Goal: Transaction & Acquisition: Purchase product/service

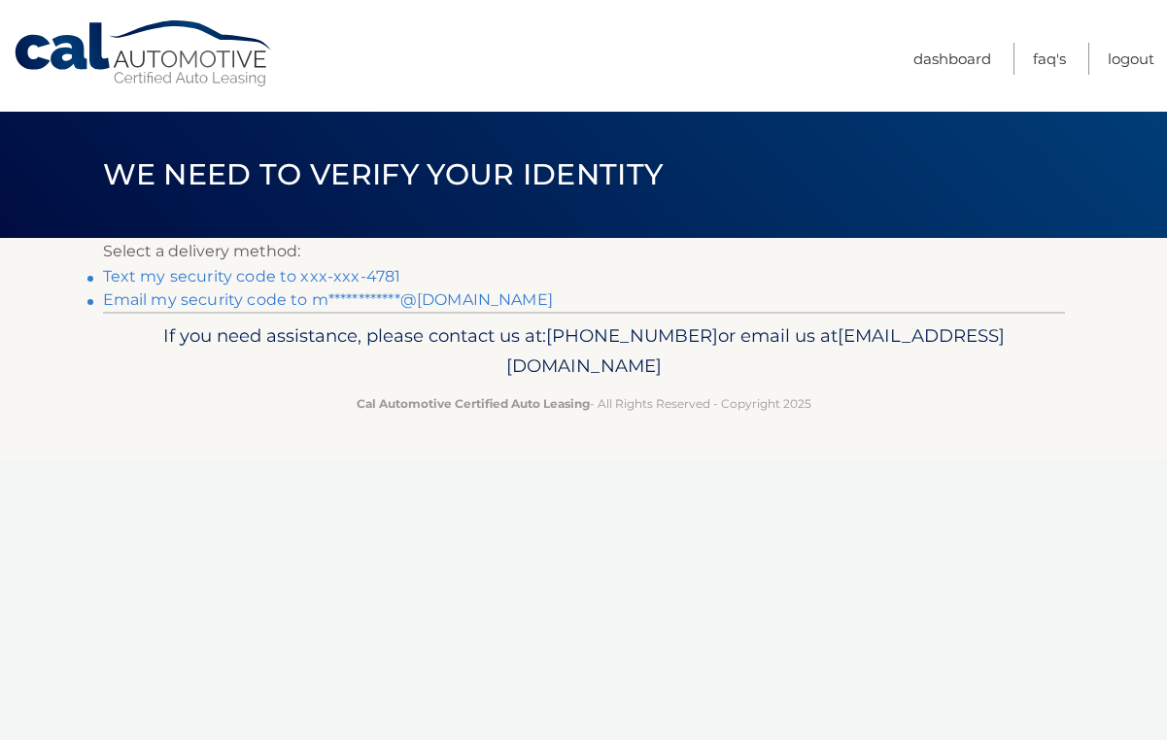
click at [349, 276] on link "Text my security code to xxx-xxx-4781" at bounding box center [252, 276] width 298 height 18
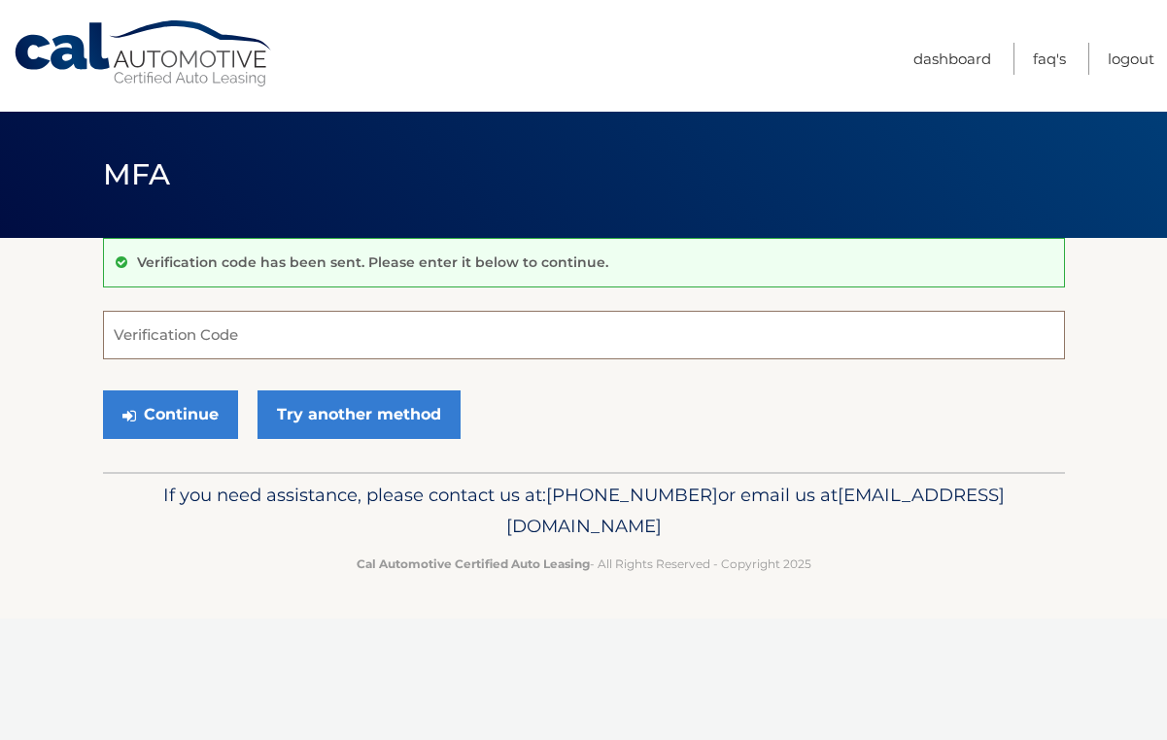
click at [273, 336] on input "Verification Code" at bounding box center [584, 335] width 962 height 49
type input "699472"
click at [152, 428] on button "Continue" at bounding box center [170, 415] width 135 height 49
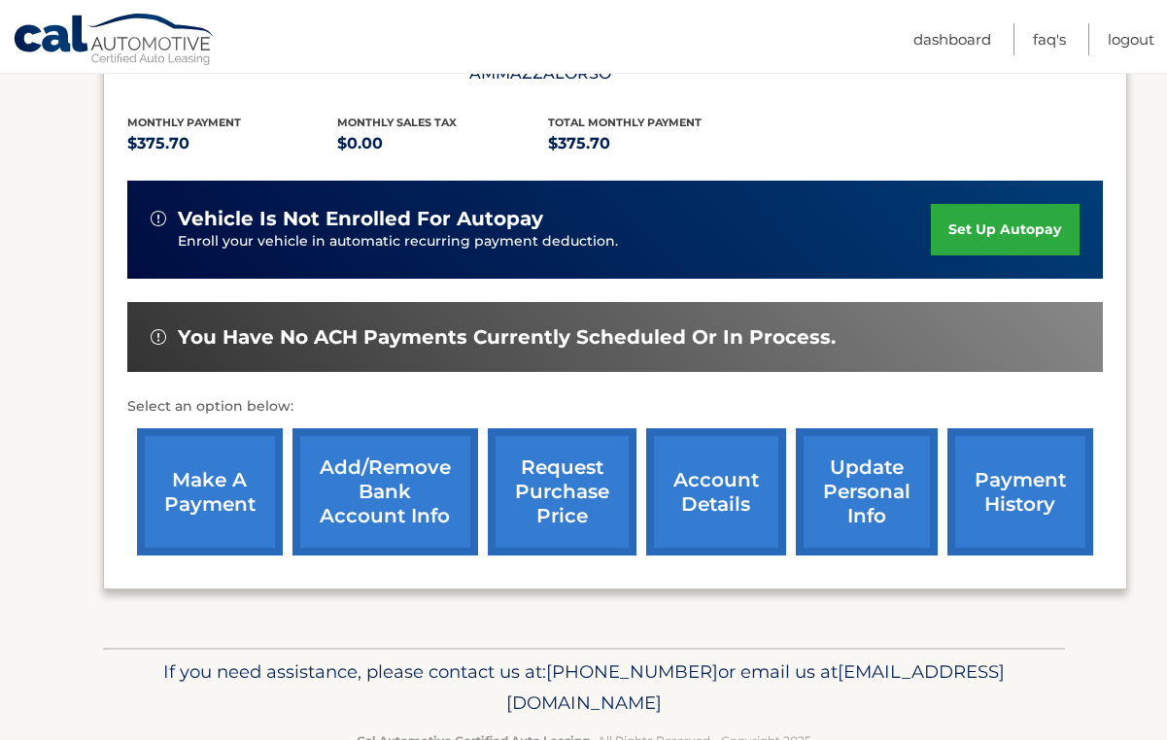
scroll to position [411, 0]
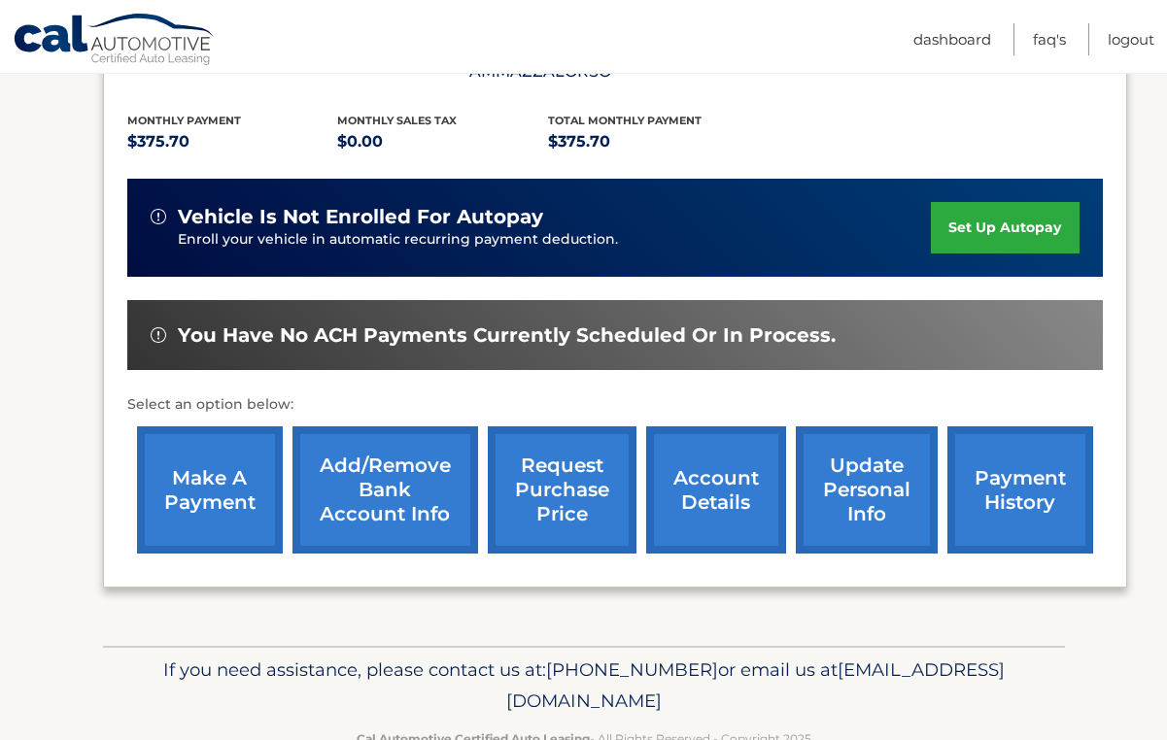
click at [179, 507] on link "make a payment" at bounding box center [210, 490] width 146 height 127
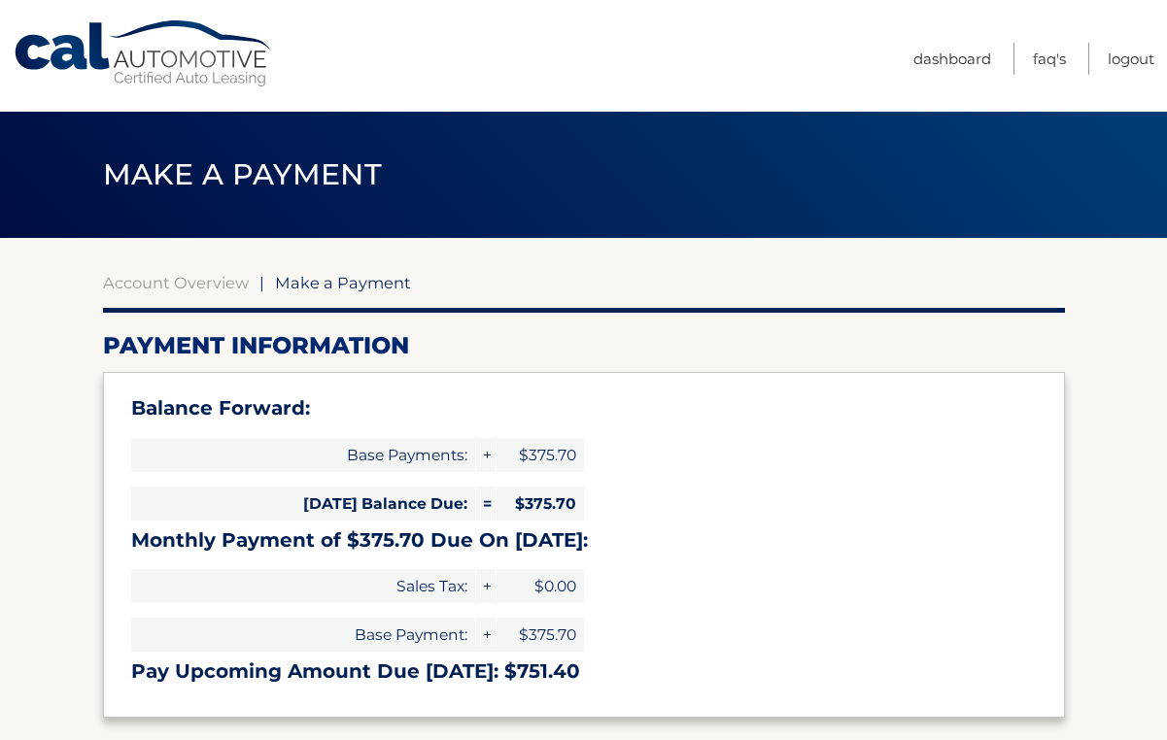
select select "NmQyODRiY2ItODlhMy00YzcxLTg3YmItMzdiMmM4MmNjYTQx"
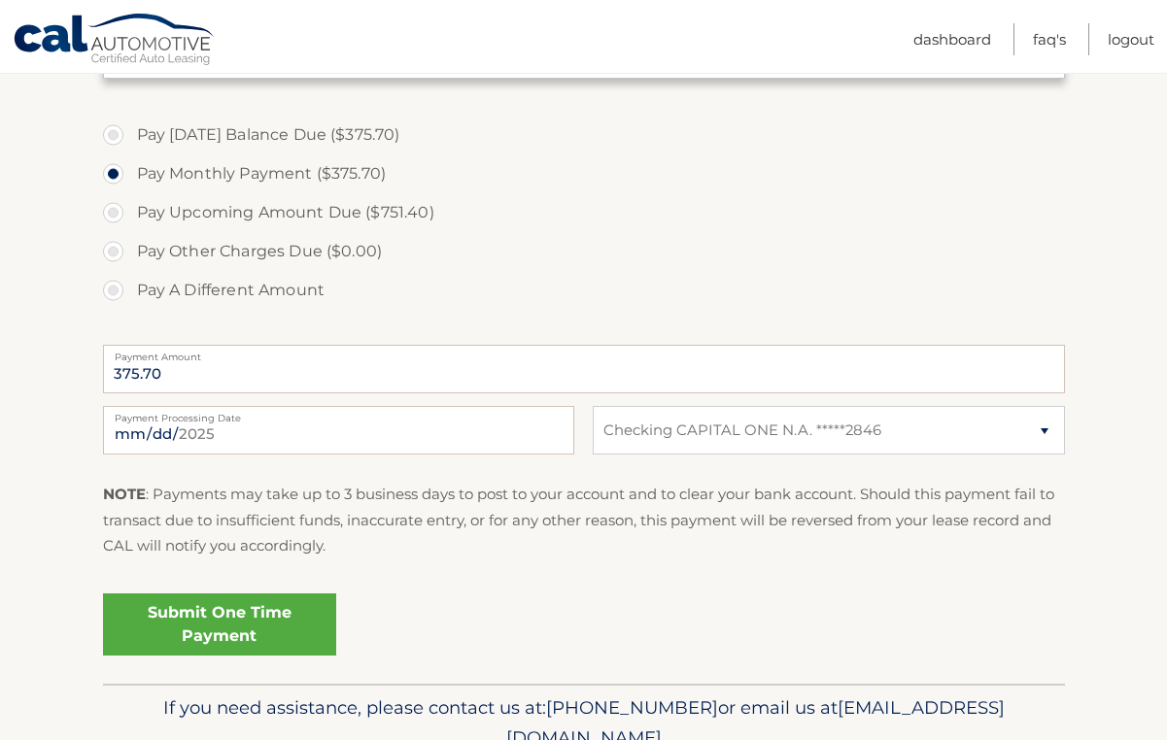
scroll to position [644, 0]
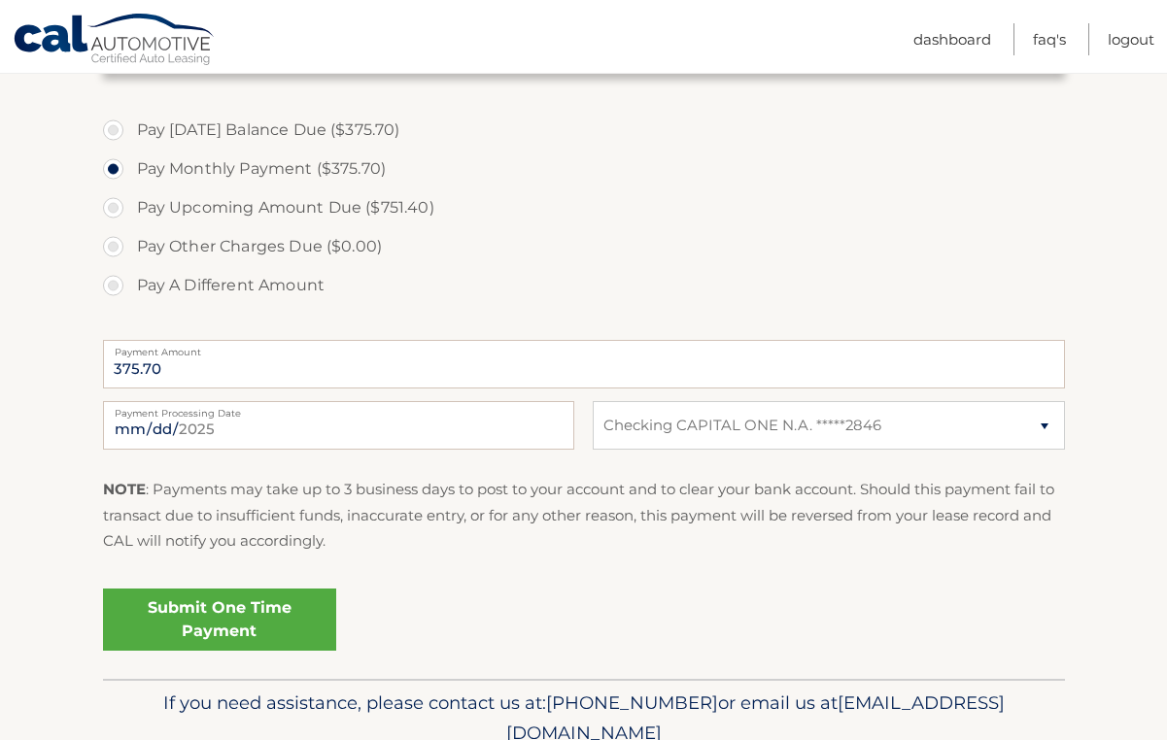
click at [217, 616] on link "Submit One Time Payment" at bounding box center [219, 620] width 233 height 62
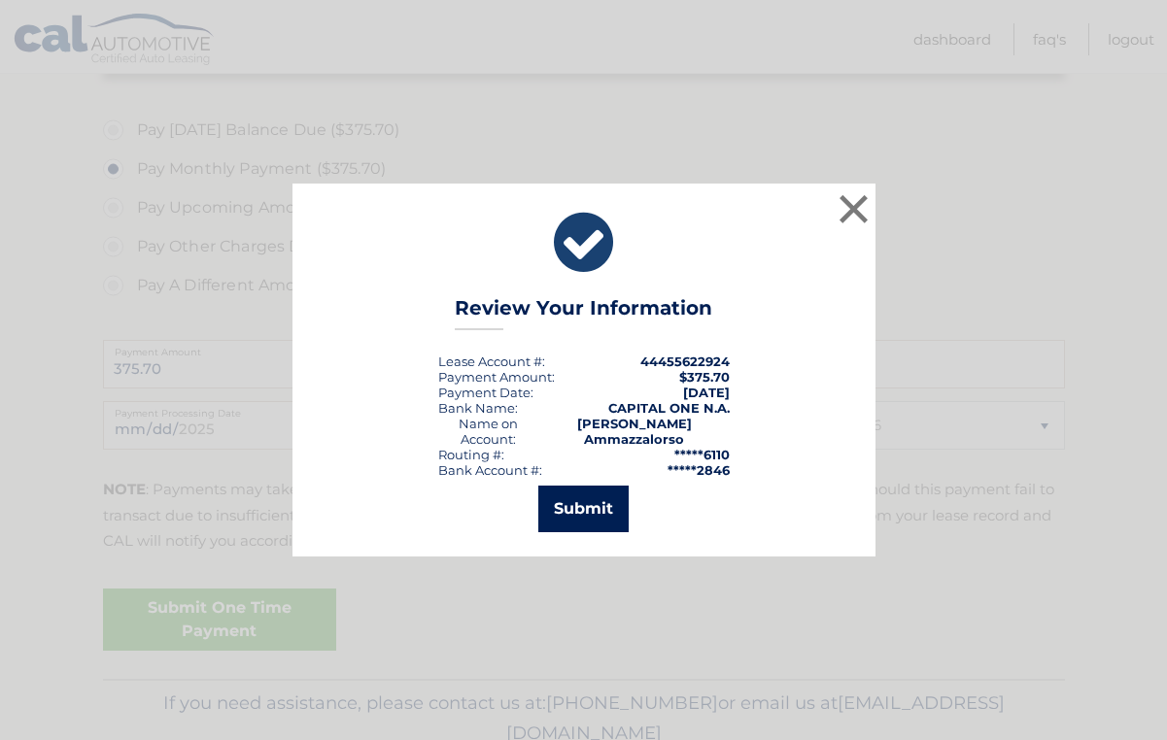
click at [596, 503] on button "Submit" at bounding box center [583, 509] width 90 height 47
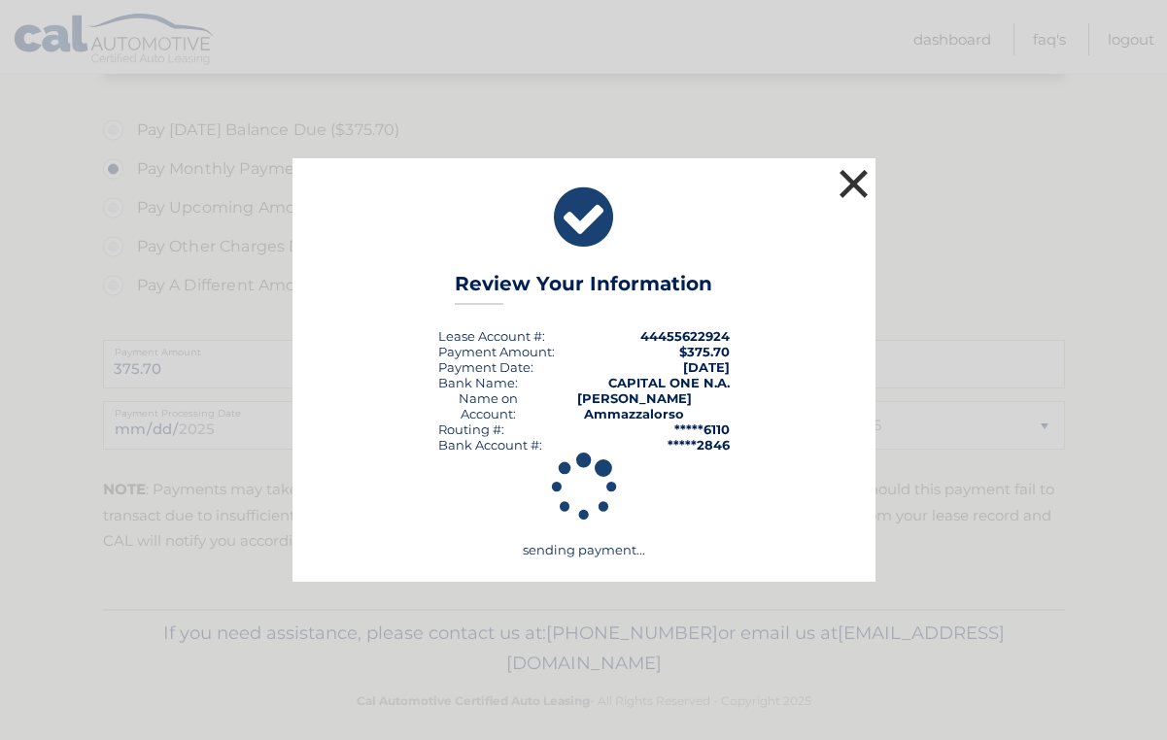
click at [857, 184] on button "×" at bounding box center [854, 183] width 39 height 39
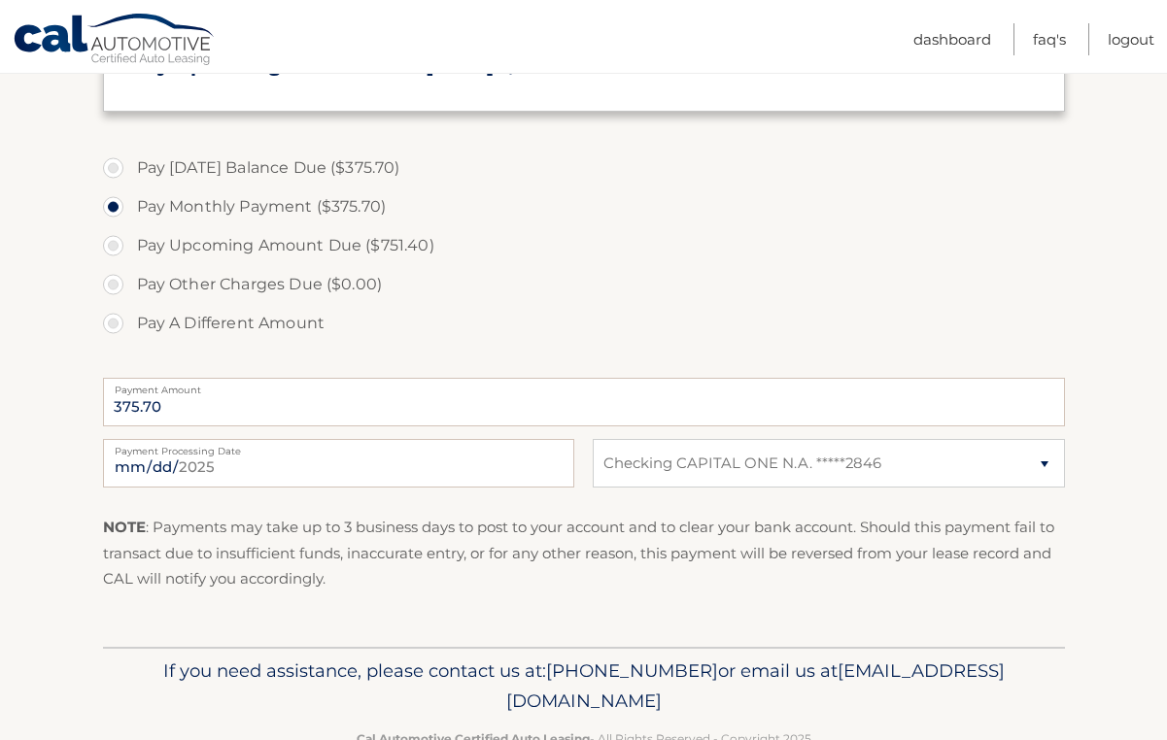
scroll to position [661, 0]
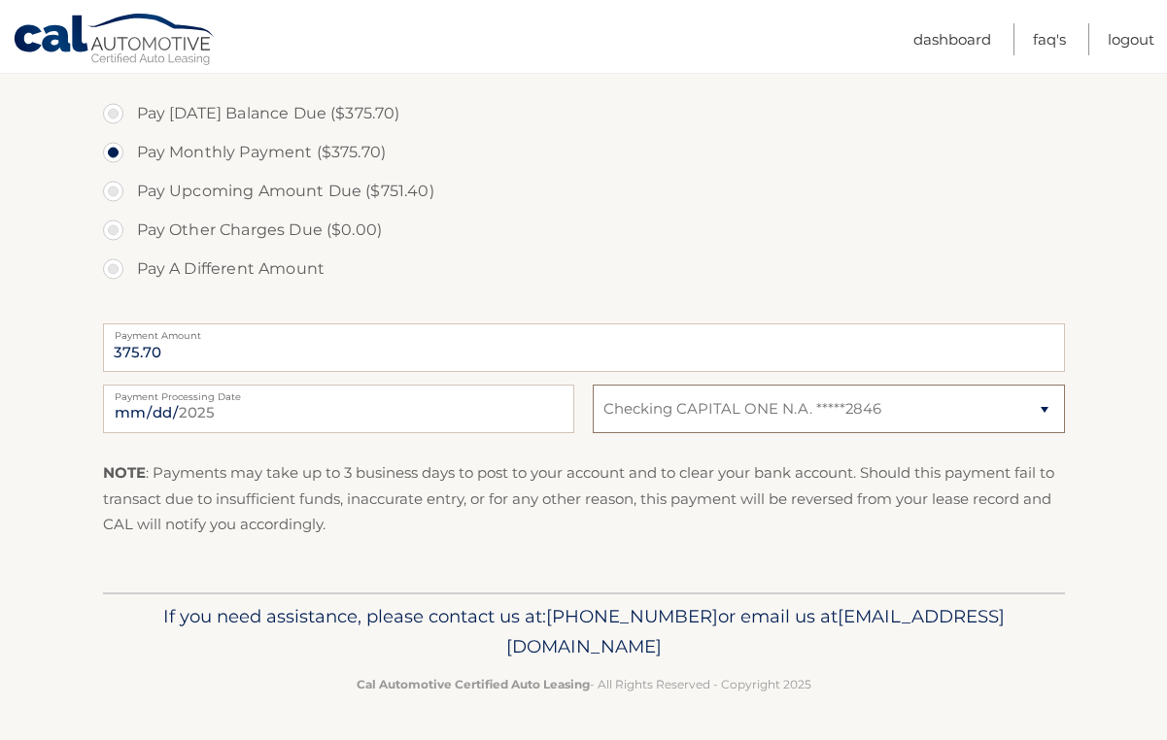
click at [1046, 409] on select "Select Bank Account Checking CAPITAL ONE N.A. *****2846" at bounding box center [828, 409] width 471 height 49
click at [593, 385] on select "Select Bank Account Checking CAPITAL ONE N.A. *****2846" at bounding box center [828, 409] width 471 height 49
click at [114, 116] on label "Pay Today's Balance Due ($375.70)" at bounding box center [584, 113] width 962 height 39
click at [114, 116] on input "Pay Today's Balance Due ($375.70)" at bounding box center [120, 109] width 19 height 31
radio input "true"
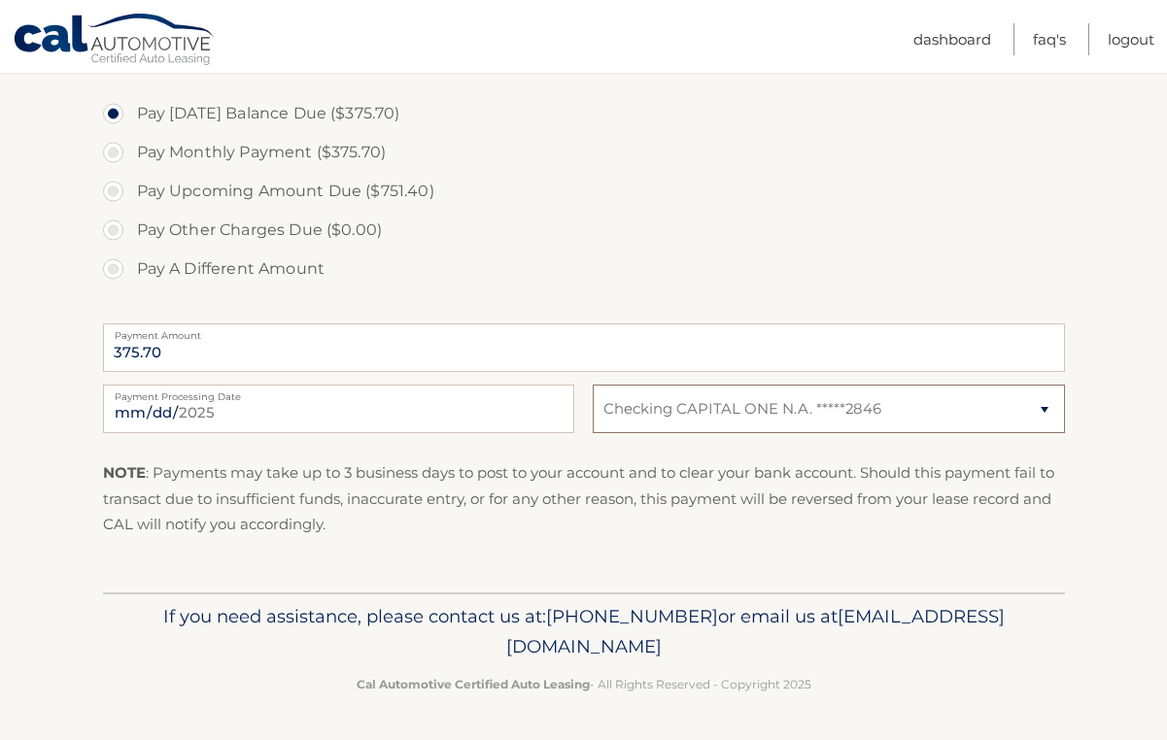
click at [1044, 410] on select "Select Bank Account Checking CAPITAL ONE N.A. *****2846" at bounding box center [828, 409] width 471 height 49
click at [593, 385] on select "Select Bank Account Checking CAPITAL ONE N.A. *****2846" at bounding box center [828, 409] width 471 height 49
click at [206, 361] on input "375.70" at bounding box center [584, 348] width 962 height 49
click at [220, 409] on input "2025-09-15" at bounding box center [338, 409] width 471 height 49
click at [1042, 410] on select "Select Bank Account Checking CAPITAL ONE N.A. *****2846" at bounding box center [828, 409] width 471 height 49
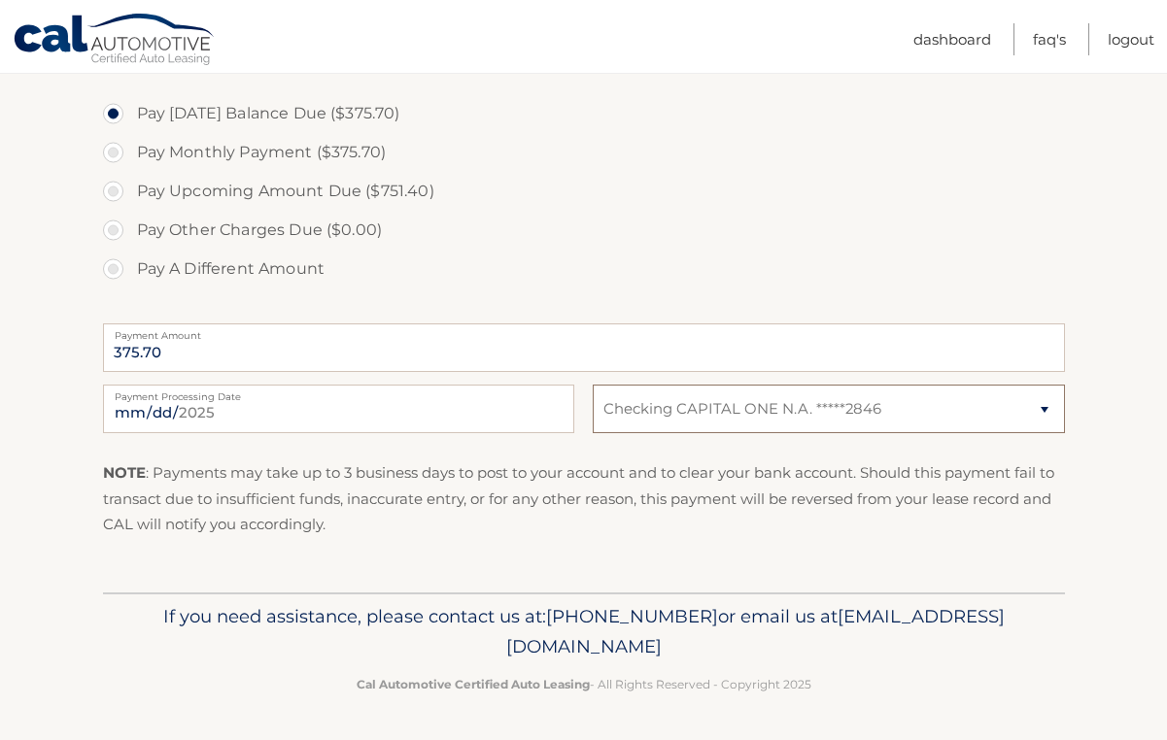
click at [593, 385] on select "Select Bank Account Checking CAPITAL ONE N.A. *****2846" at bounding box center [828, 409] width 471 height 49
click at [944, 32] on link "Dashboard" at bounding box center [952, 39] width 78 height 32
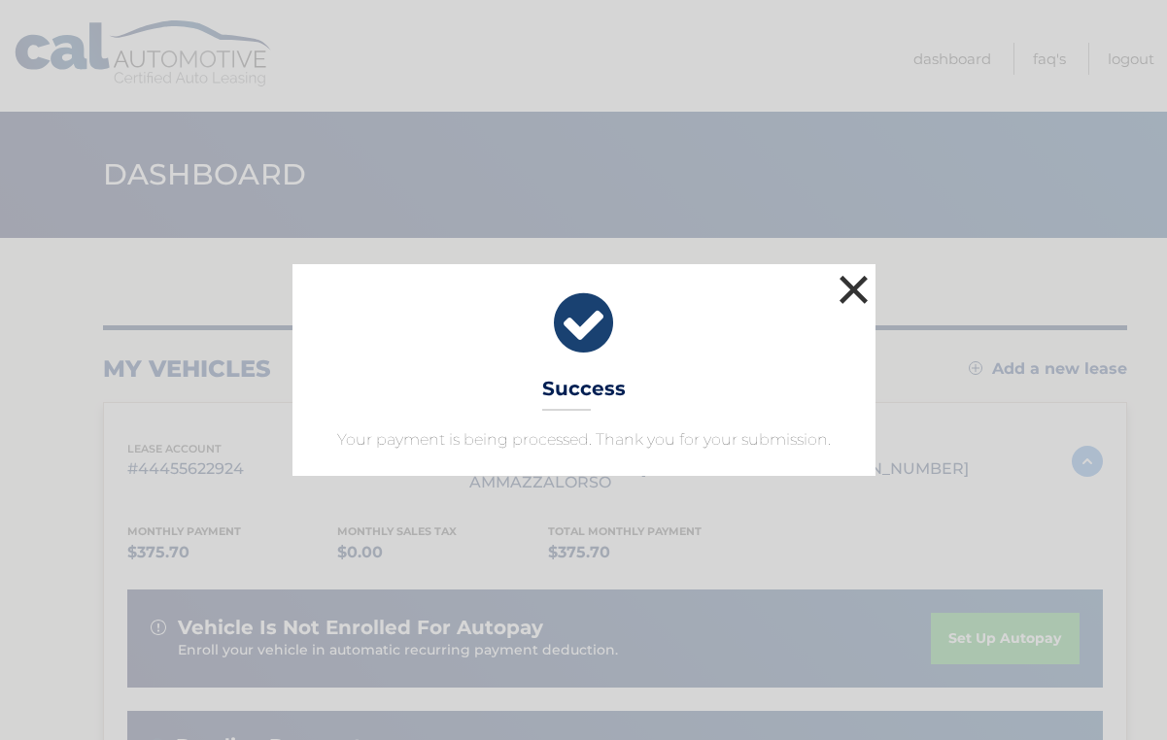
click at [856, 286] on button "×" at bounding box center [854, 289] width 39 height 39
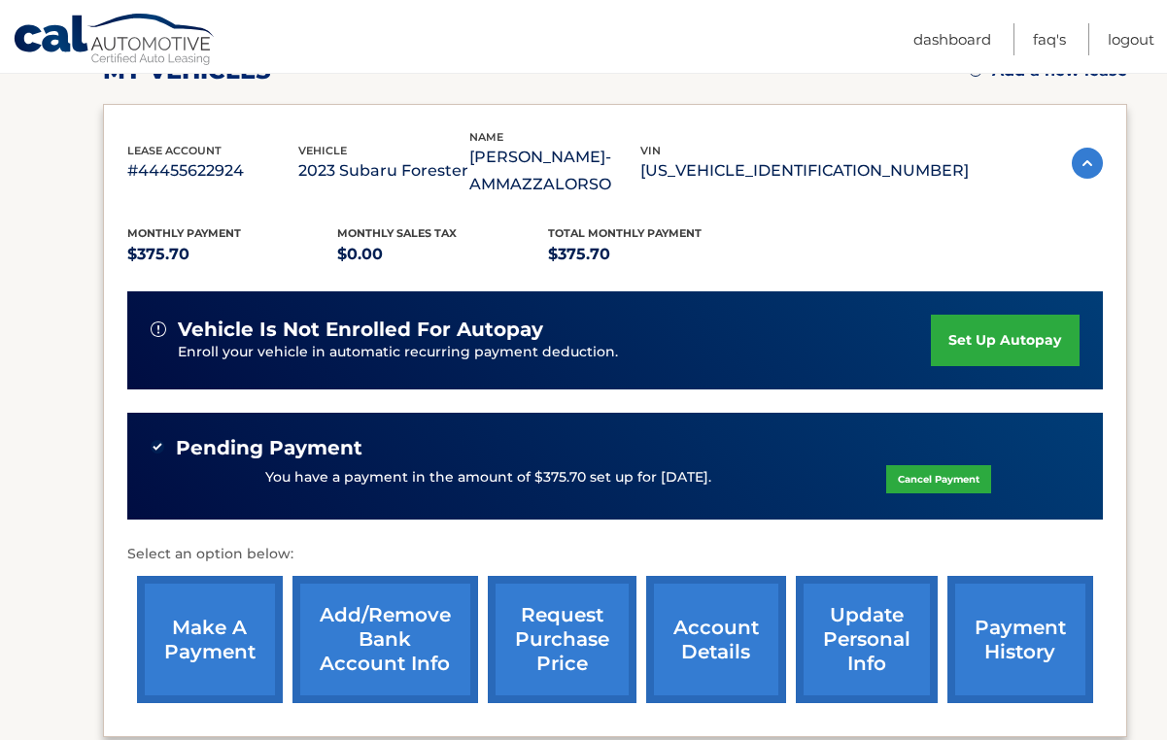
scroll to position [316, 0]
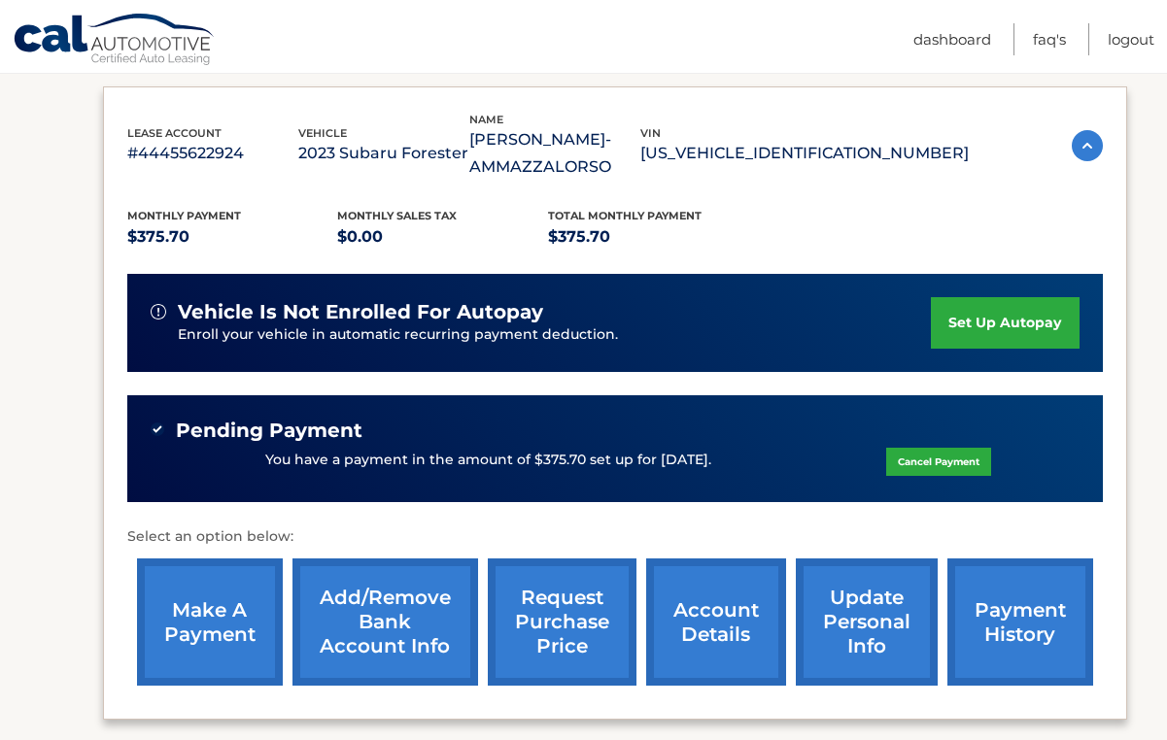
click at [937, 459] on link "Cancel Payment" at bounding box center [938, 462] width 105 height 28
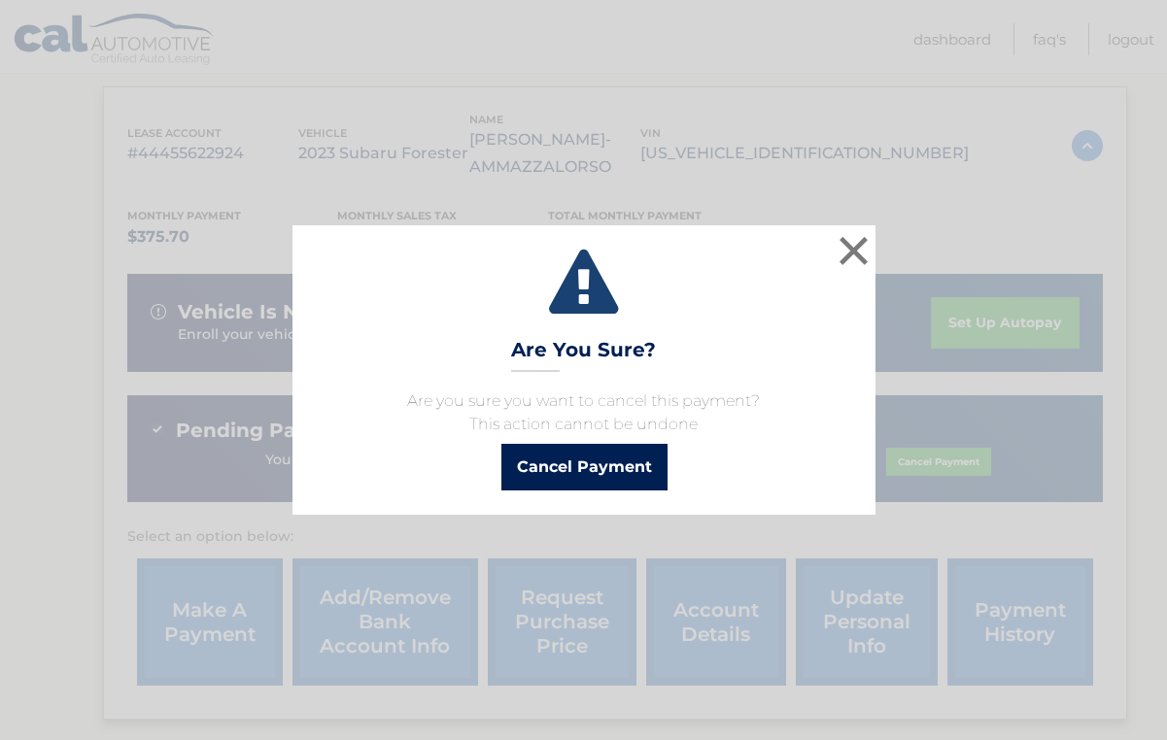
click at [609, 482] on button "Cancel Payment" at bounding box center [584, 467] width 166 height 47
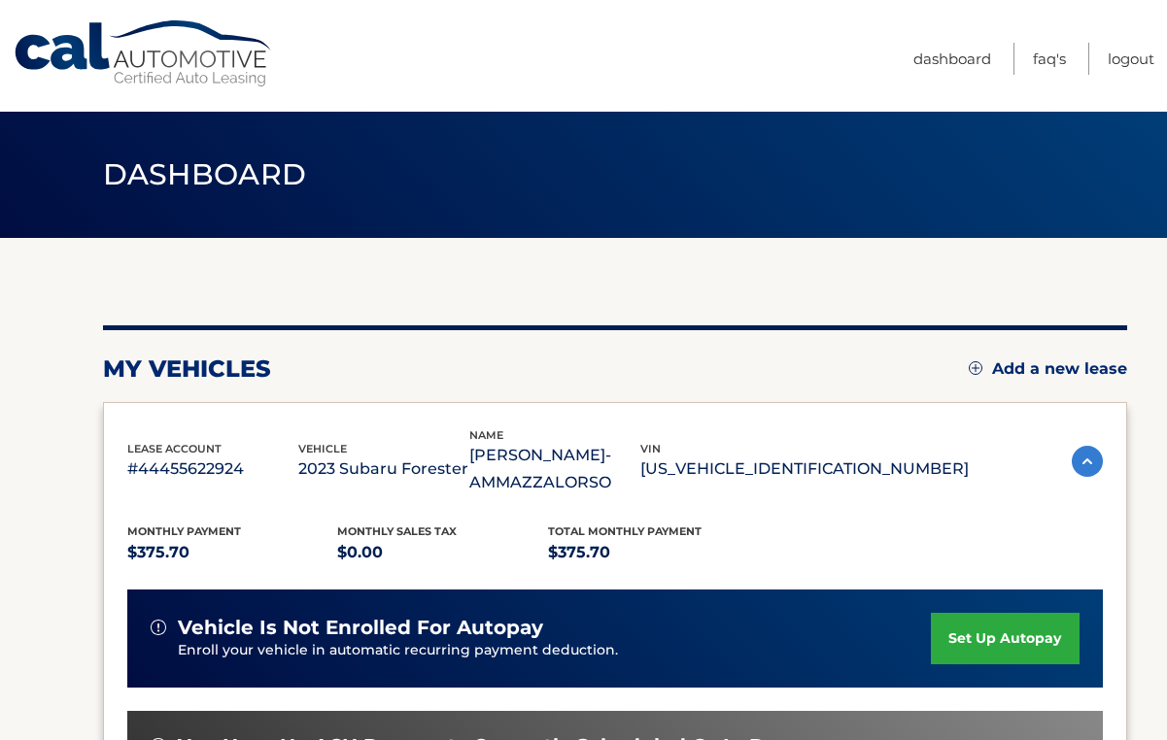
click at [942, 39] on ul "Dashboard FAQ's Logout" at bounding box center [1033, 56] width 241 height 112
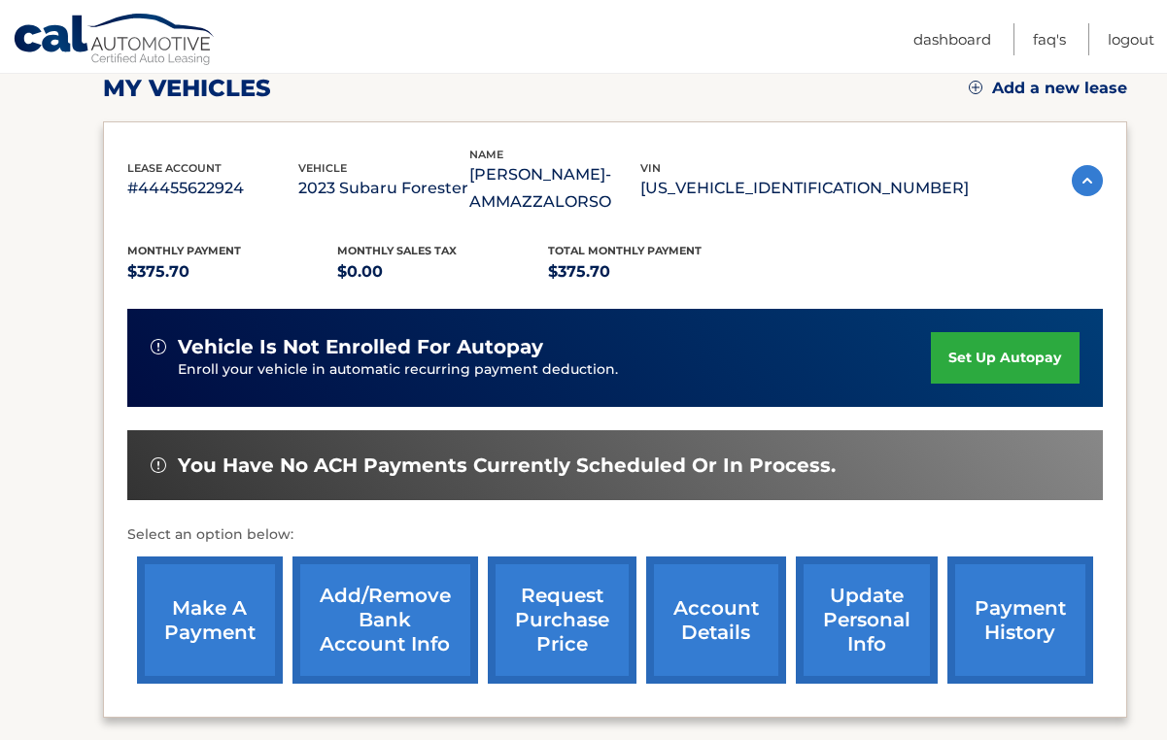
scroll to position [291, 0]
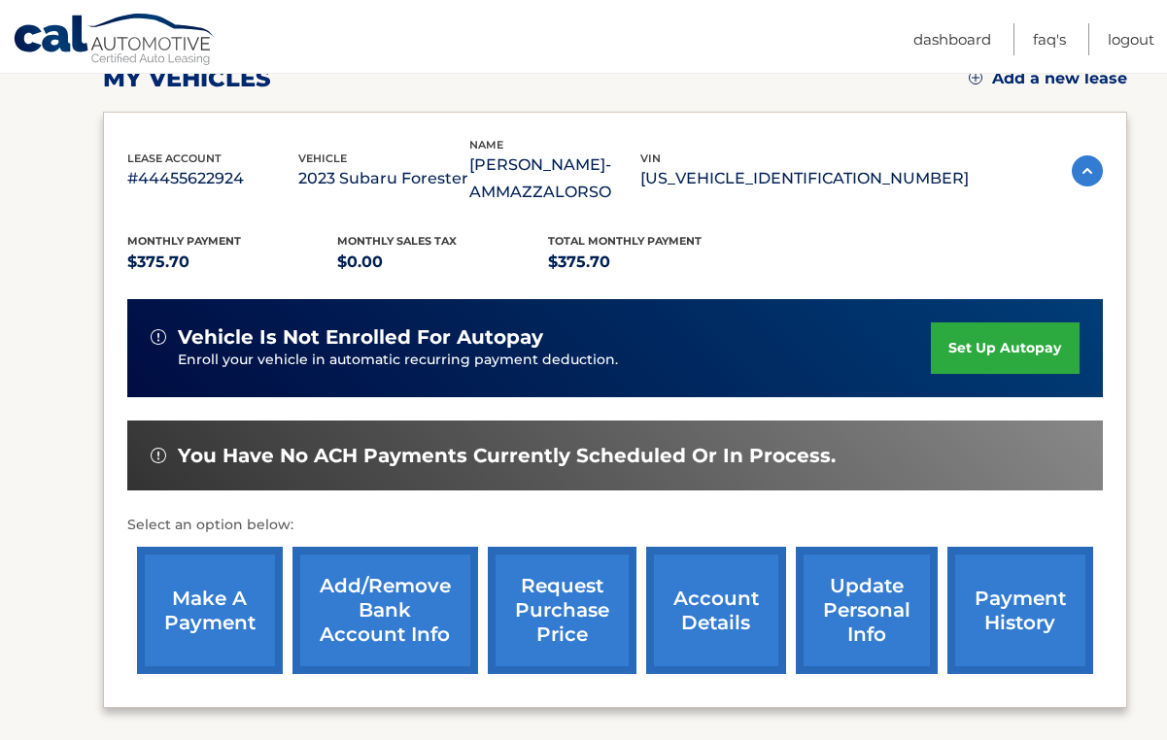
click at [1086, 166] on img at bounding box center [1087, 170] width 31 height 31
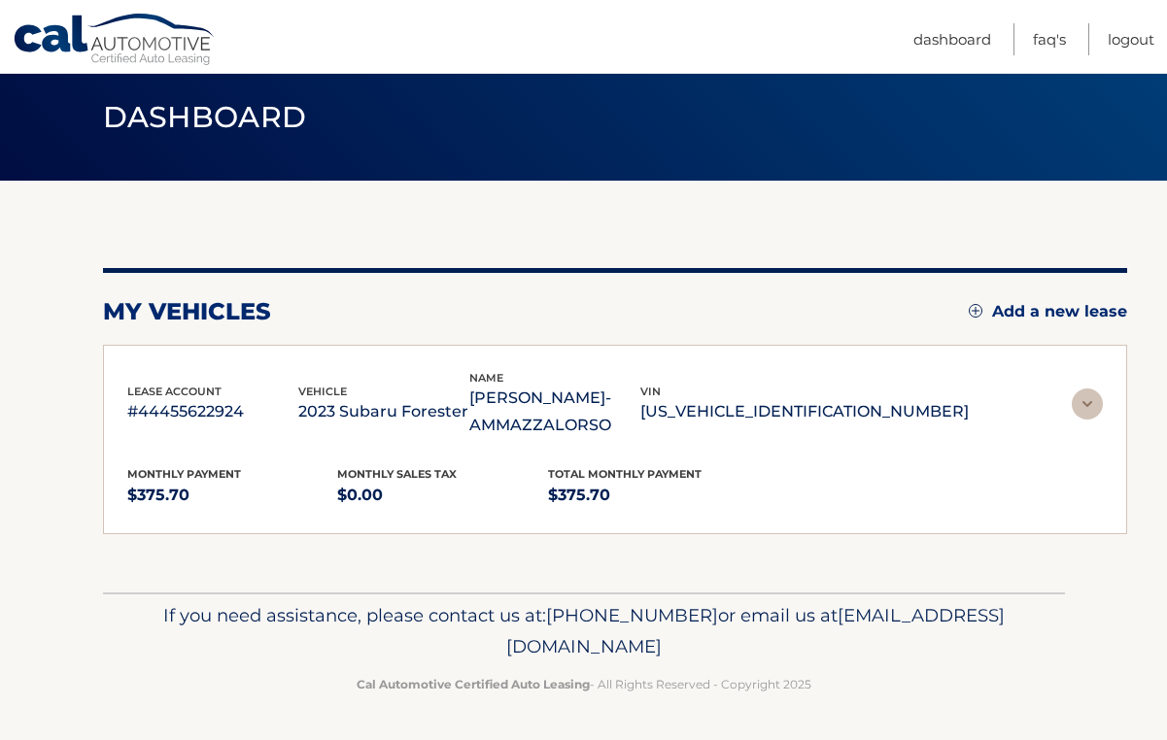
scroll to position [0, 0]
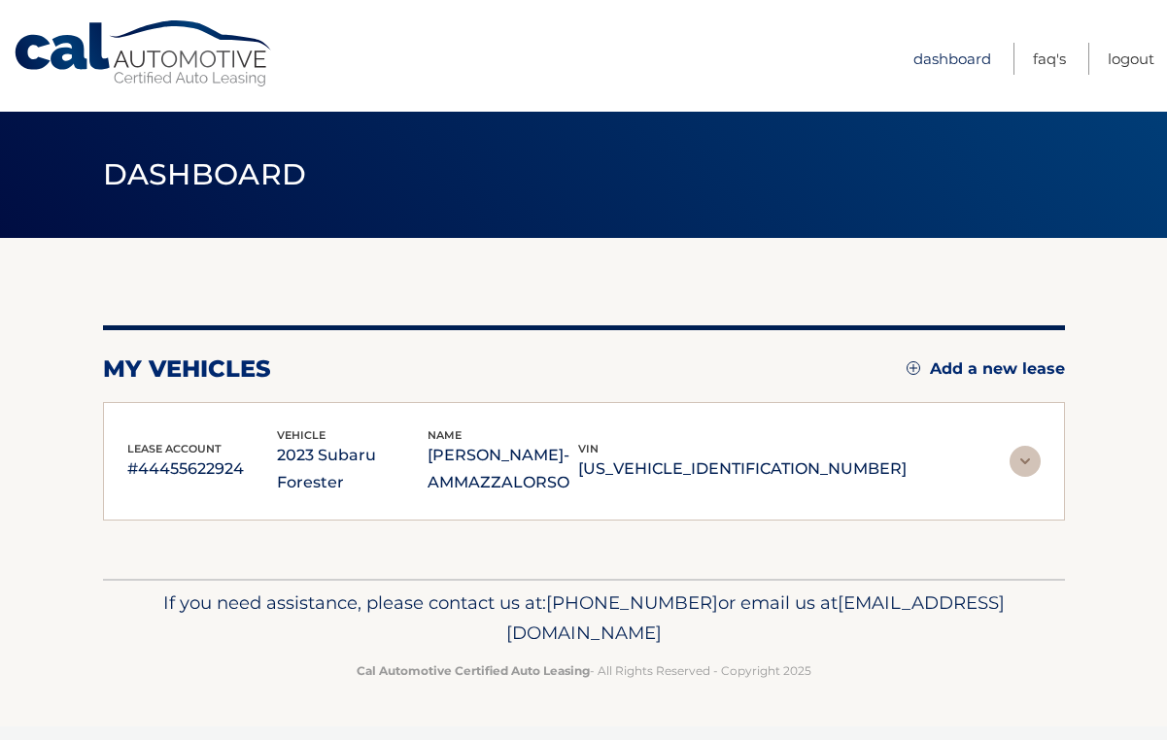
click at [944, 59] on link "Dashboard" at bounding box center [952, 59] width 78 height 32
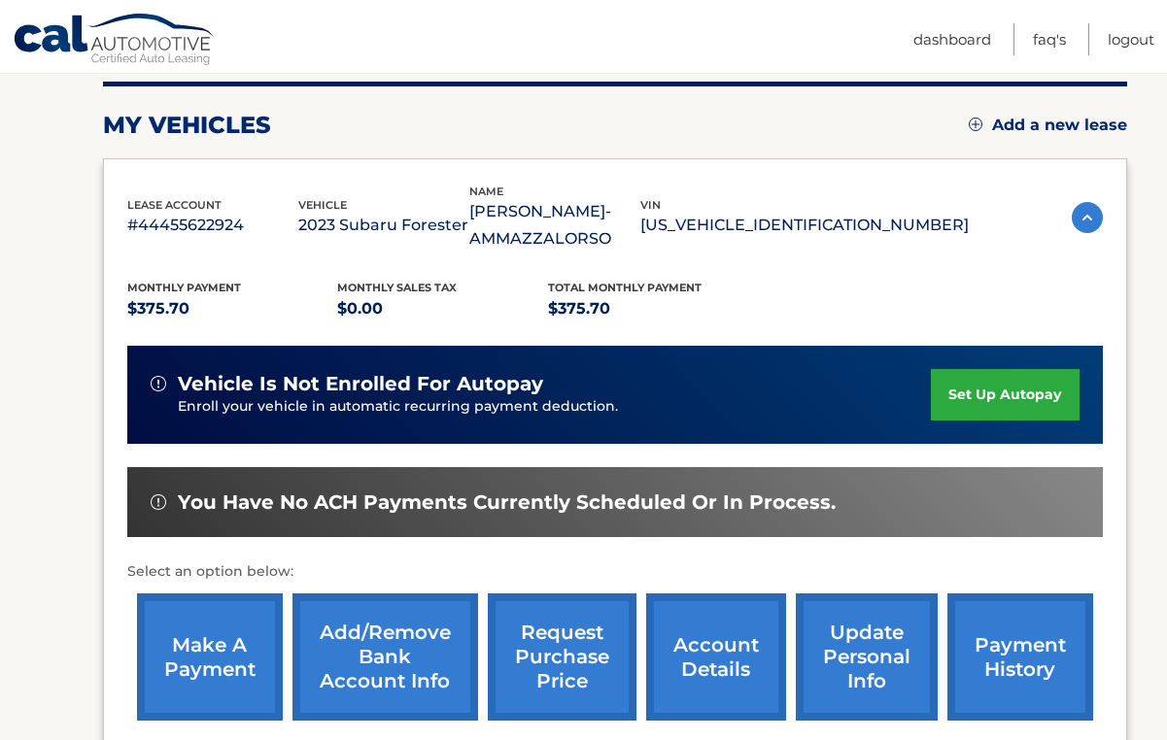
scroll to position [248, 0]
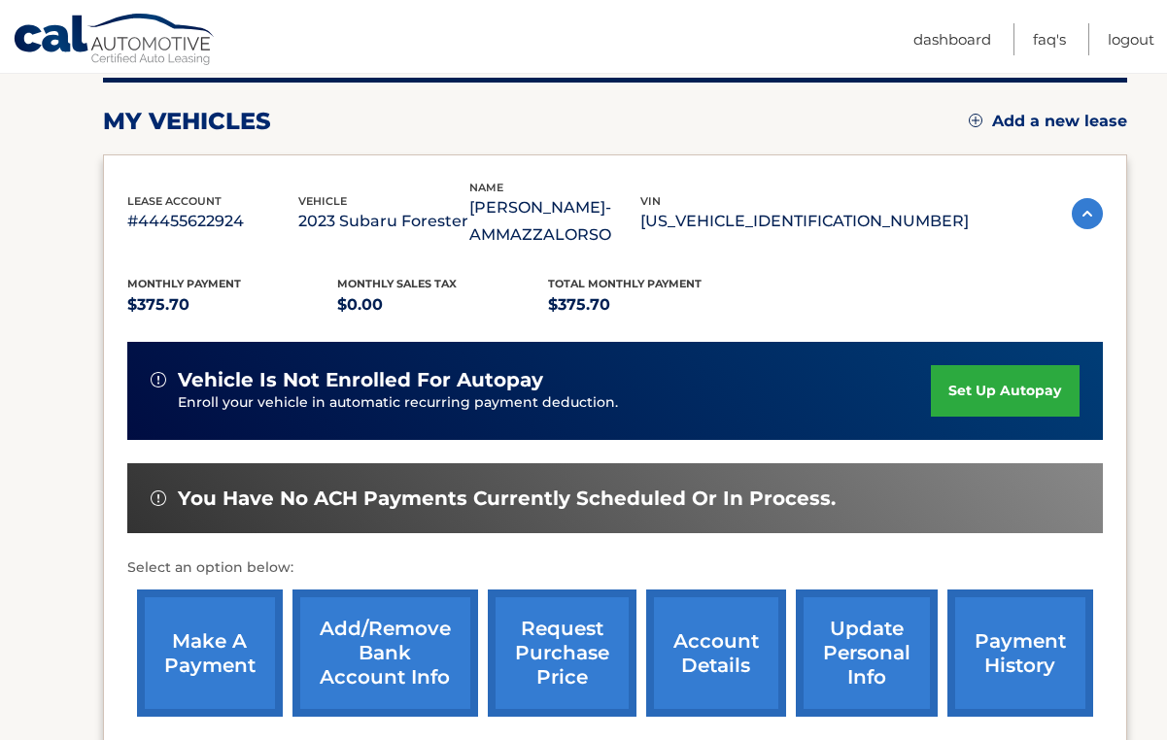
click at [190, 650] on link "make a payment" at bounding box center [210, 653] width 146 height 127
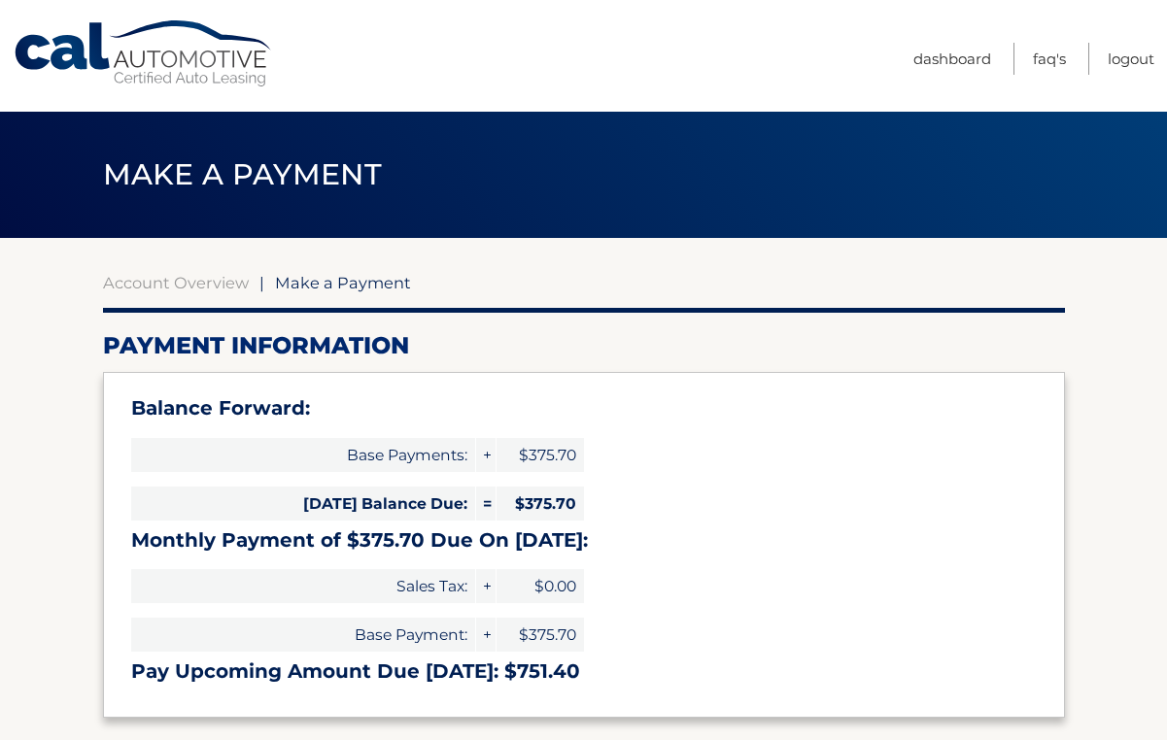
select select "NmQyODRiY2ItODlhMy00YzcxLTg3YmItMzdiMmM4MmNjYTQx"
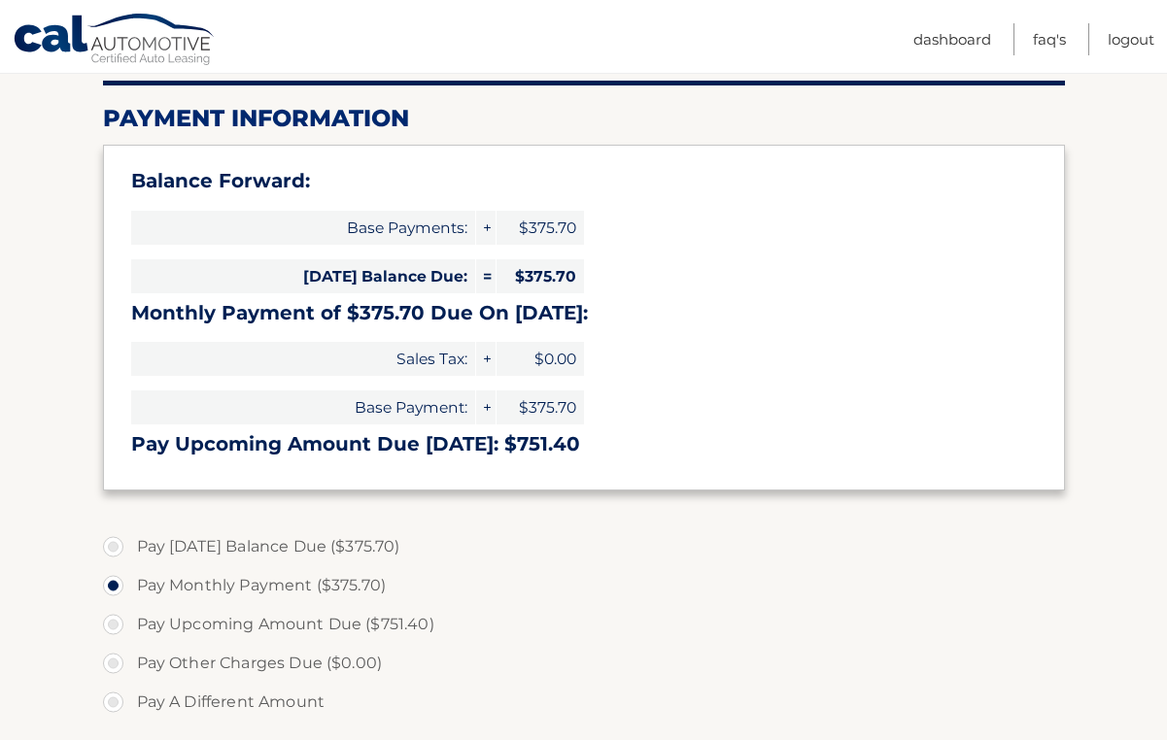
scroll to position [244, 0]
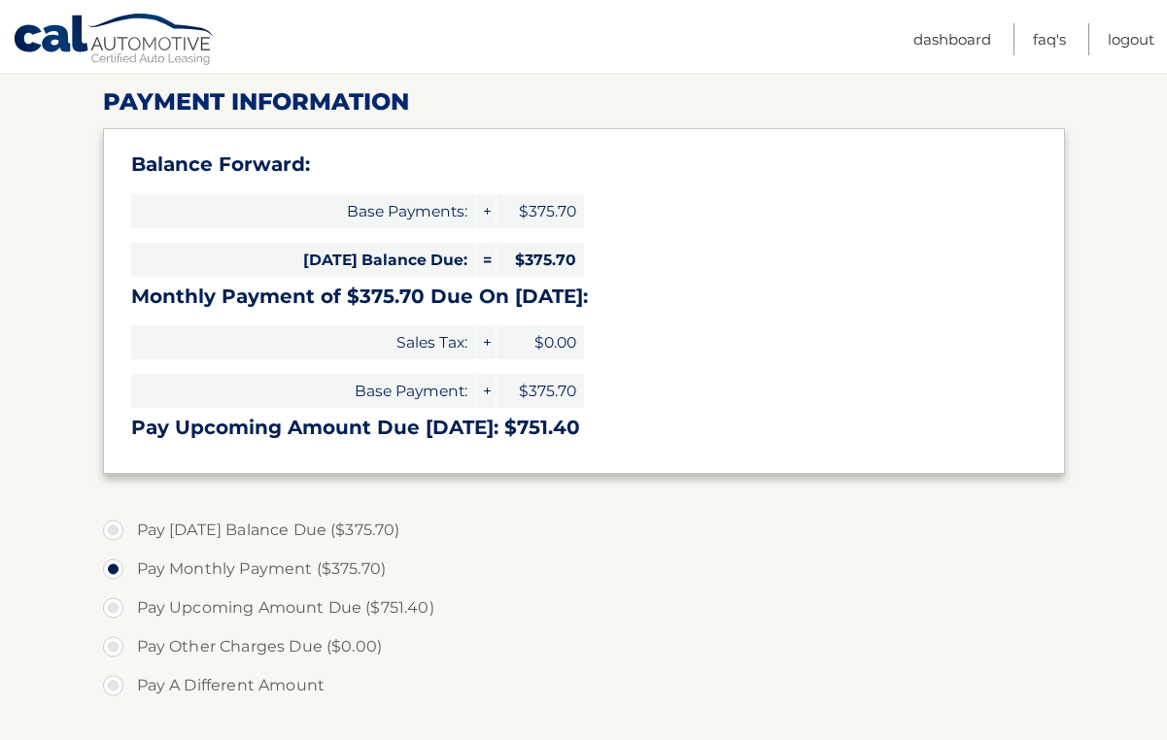
click at [115, 533] on label "Pay [DATE] Balance Due ($375.70)" at bounding box center [584, 530] width 962 height 39
click at [115, 533] on input "Pay [DATE] Balance Due ($375.70)" at bounding box center [120, 526] width 19 height 31
radio input "true"
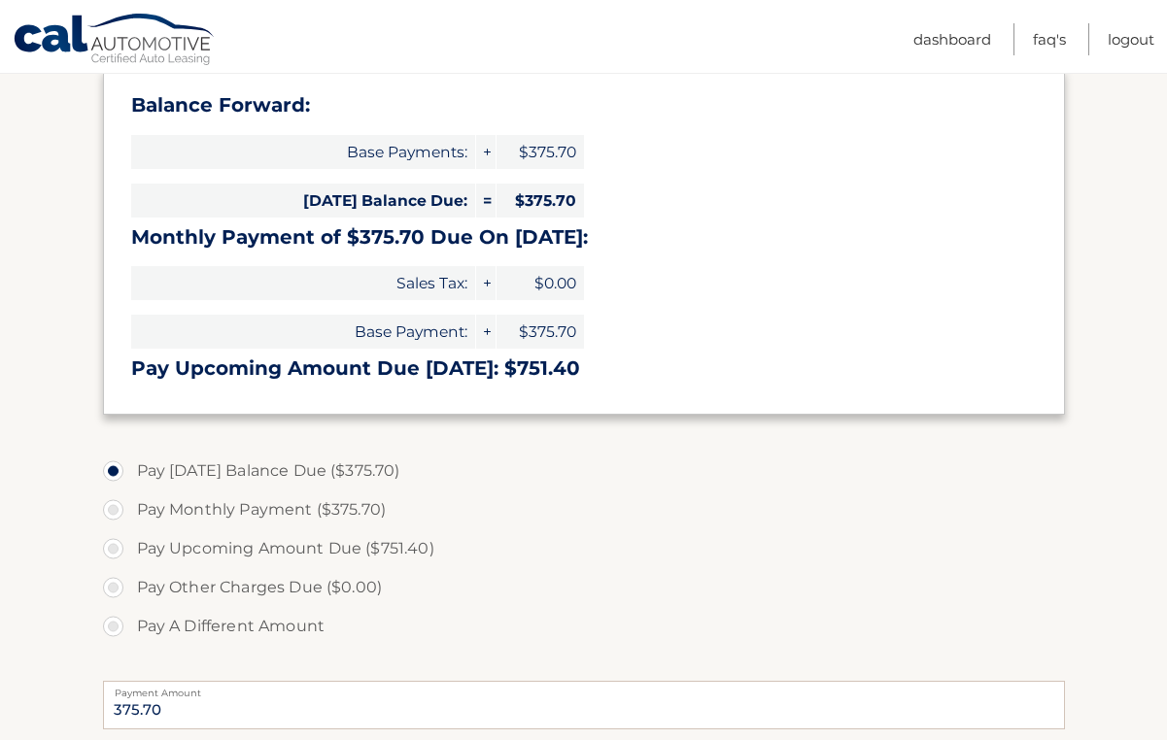
scroll to position [304, 0]
click at [117, 510] on label "Pay Monthly Payment ($375.70)" at bounding box center [584, 509] width 962 height 39
click at [117, 510] on input "Pay Monthly Payment ($375.70)" at bounding box center [120, 505] width 19 height 31
radio input "true"
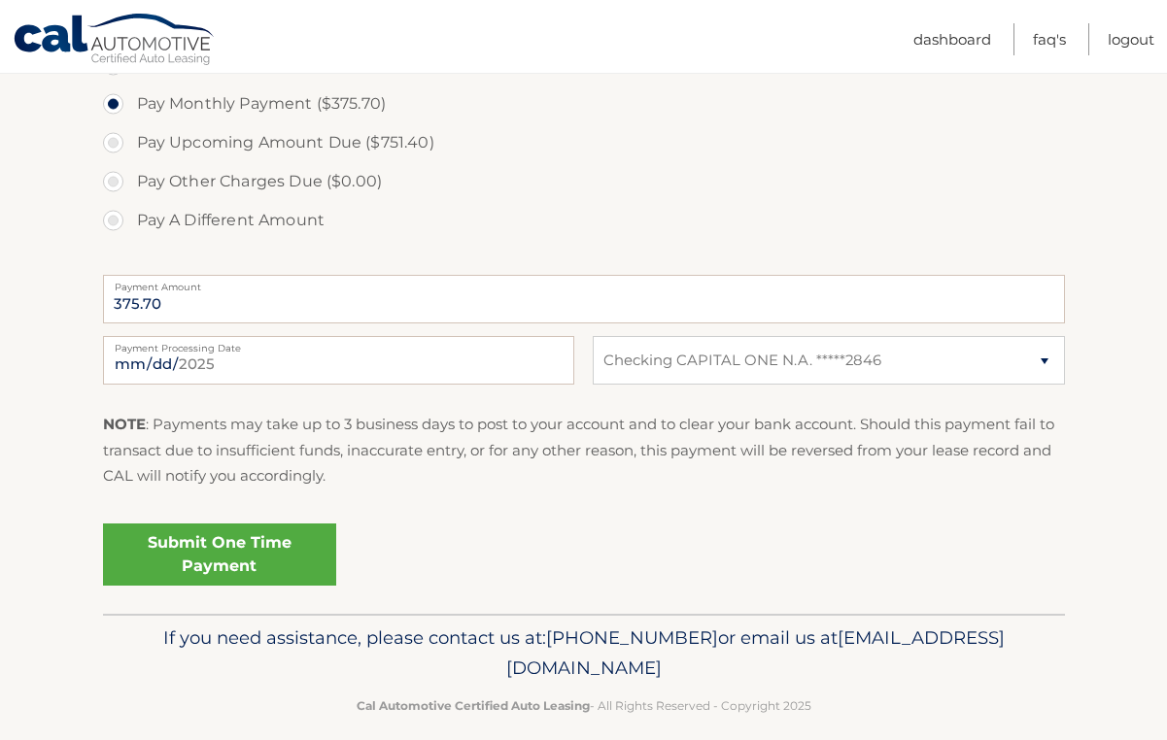
scroll to position [731, 0]
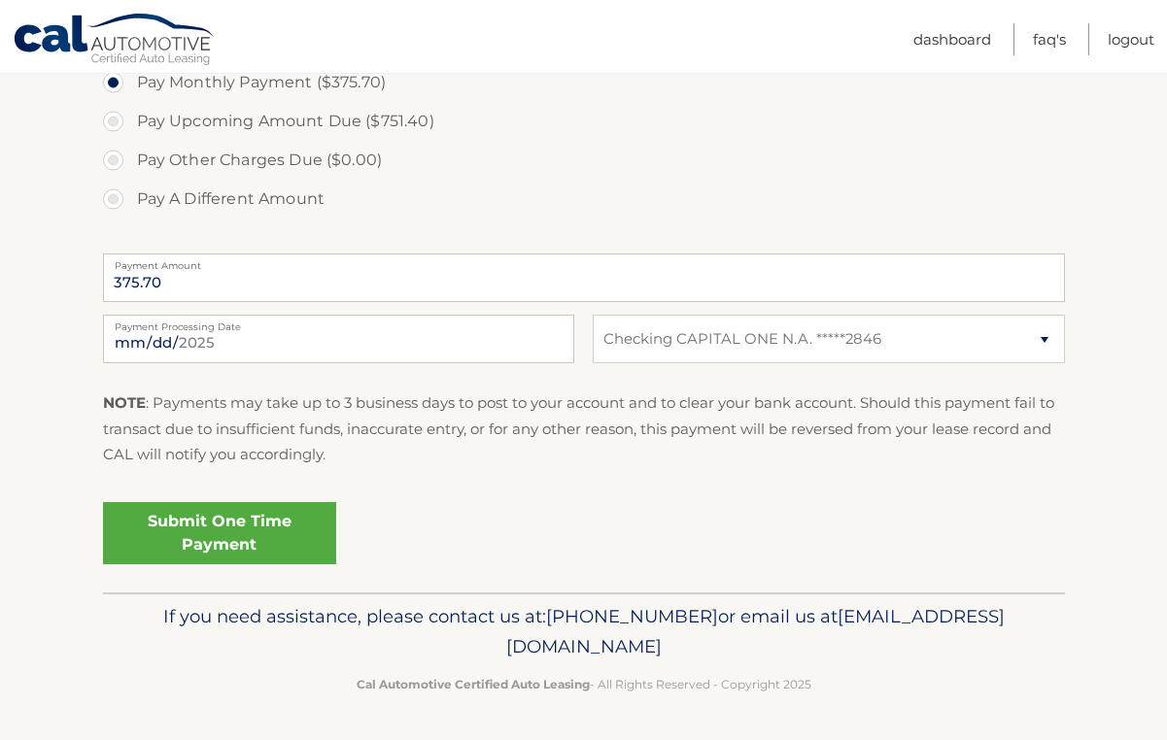
click at [217, 543] on link "Submit One Time Payment" at bounding box center [219, 533] width 233 height 62
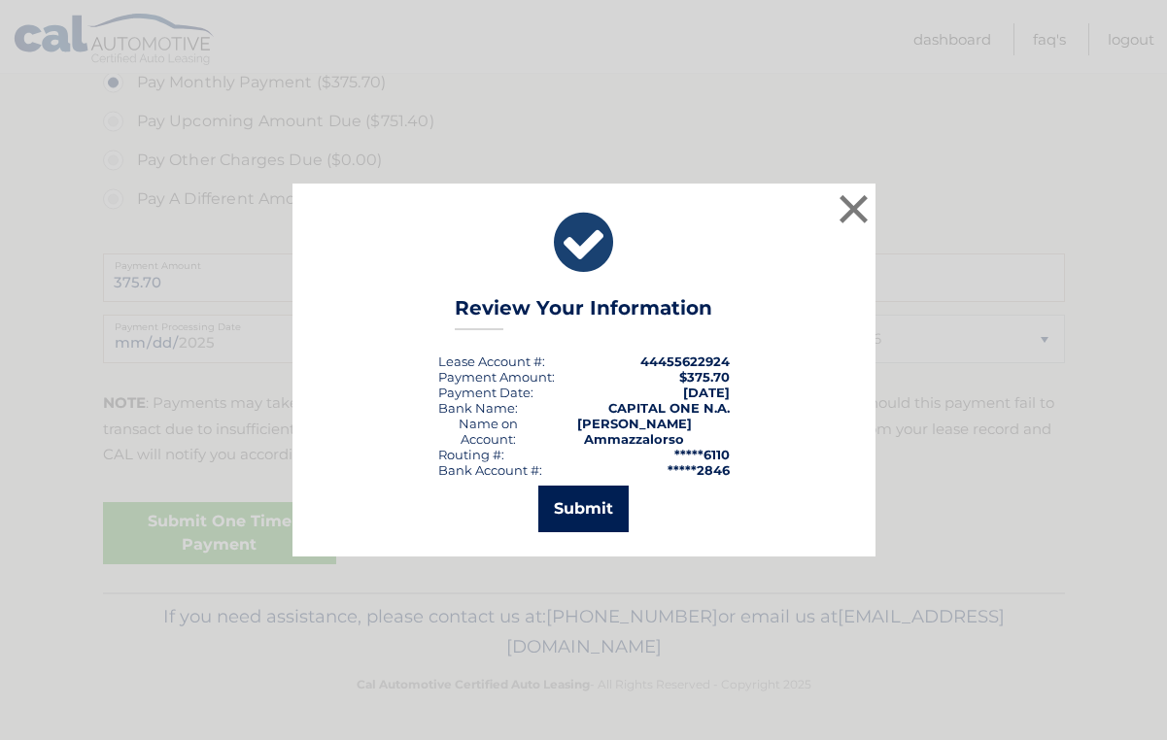
click at [580, 516] on button "Submit" at bounding box center [583, 509] width 90 height 47
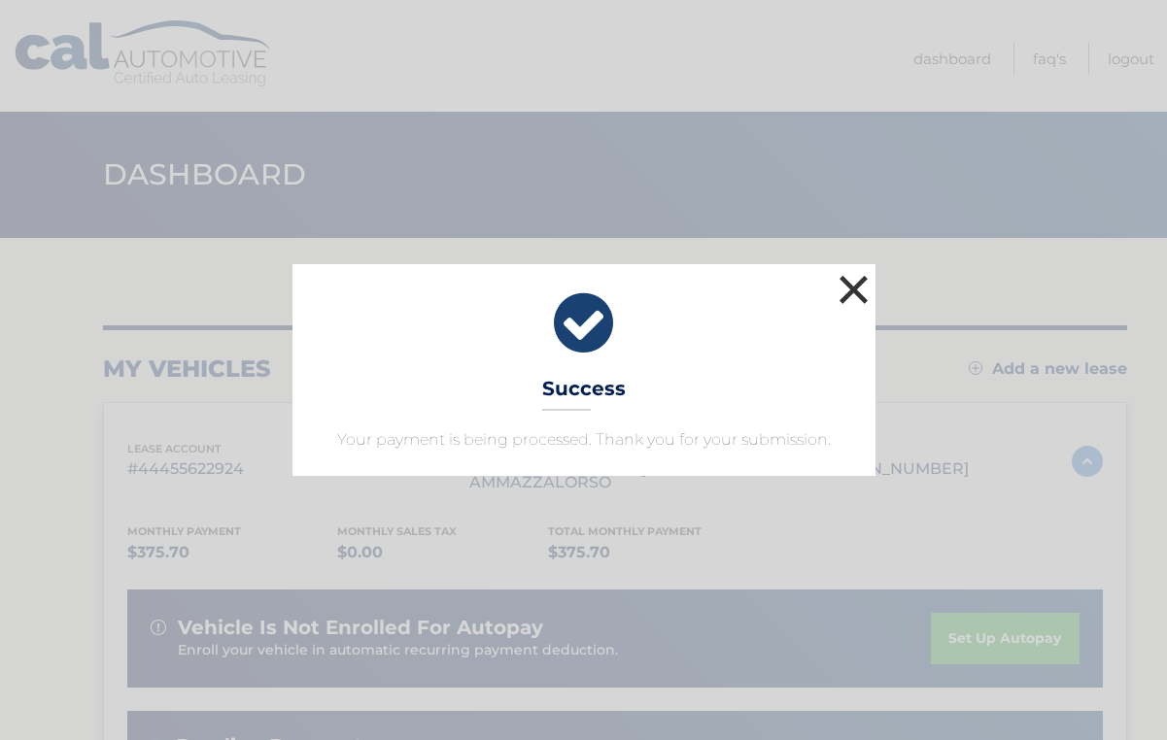
click at [853, 292] on button "×" at bounding box center [854, 289] width 39 height 39
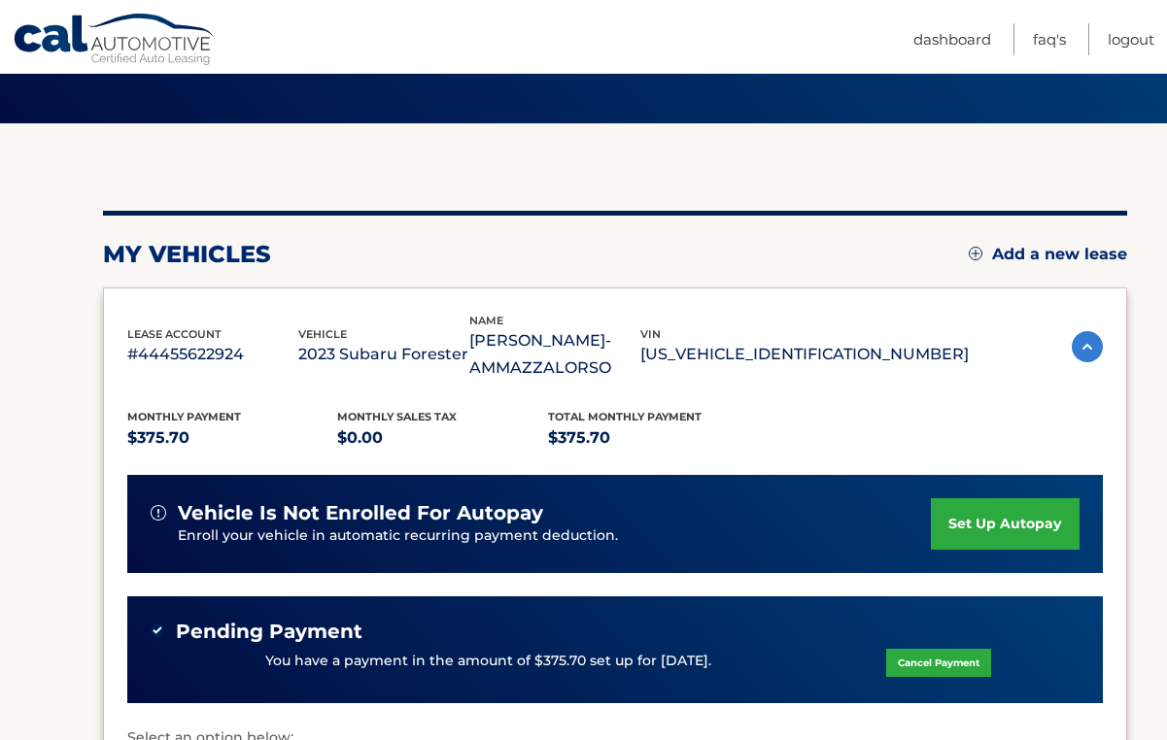
scroll to position [132, 0]
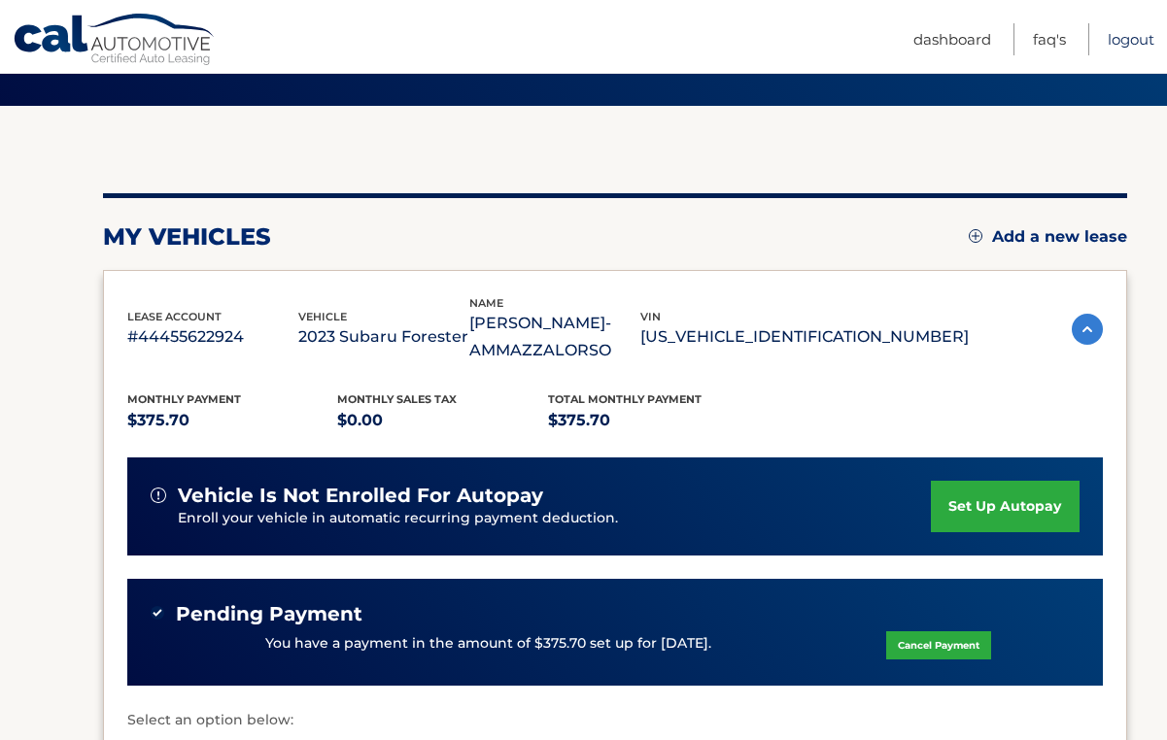
click at [1121, 39] on link "Logout" at bounding box center [1131, 39] width 47 height 32
click at [1131, 39] on link "Logout" at bounding box center [1131, 39] width 47 height 32
